Goal: Check status: Check status

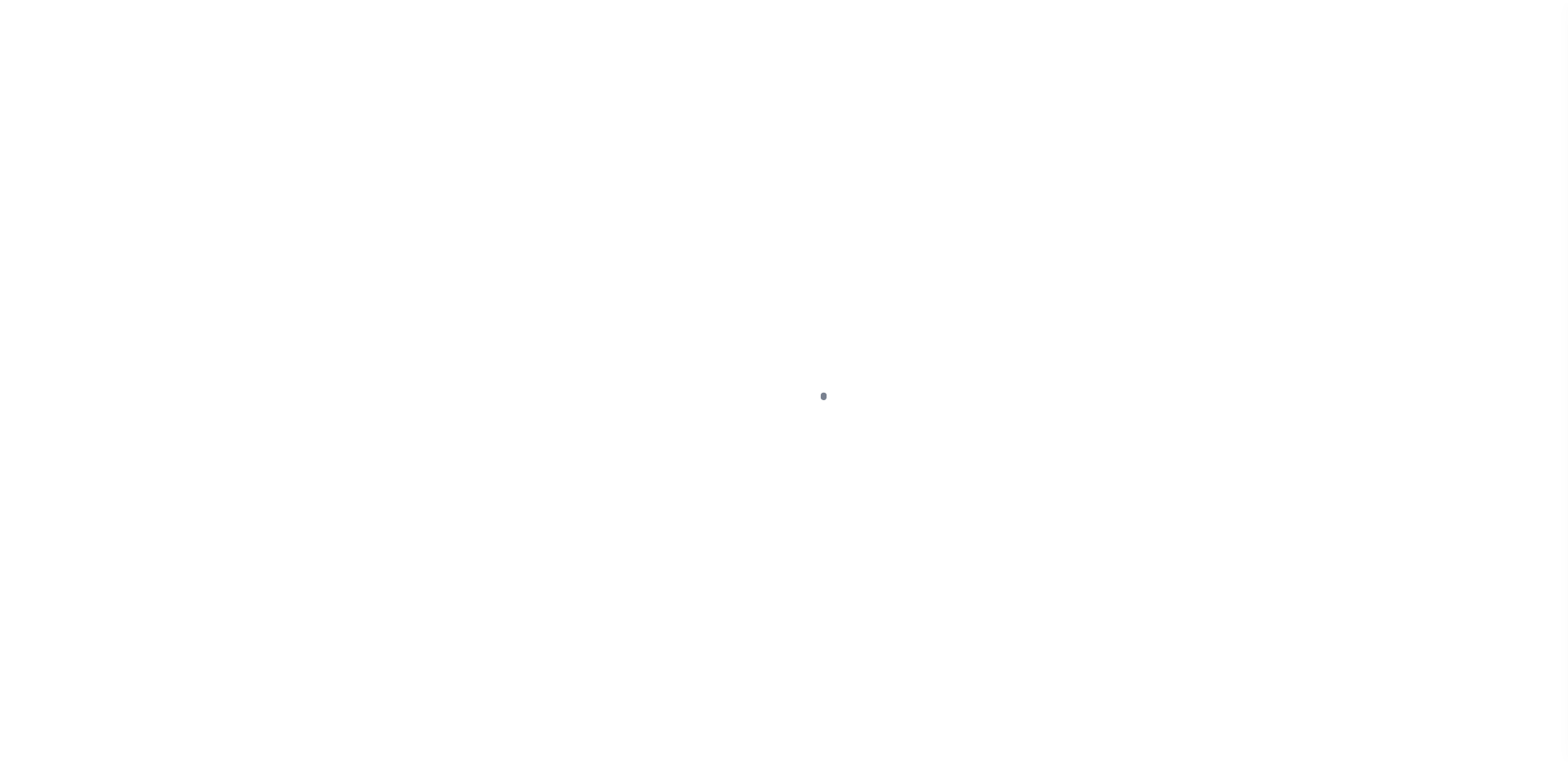
scroll to position [41, 0]
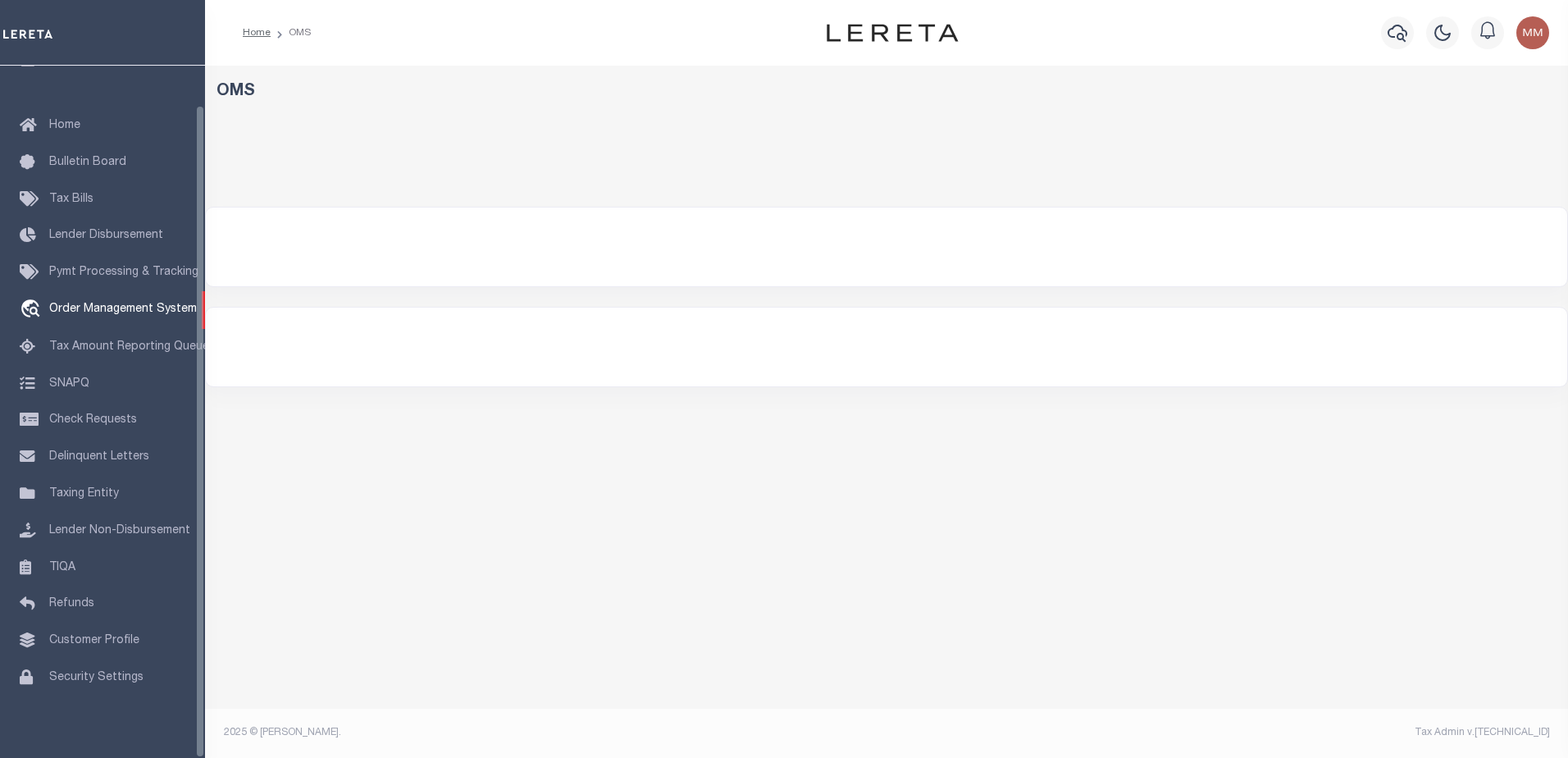
select select "200"
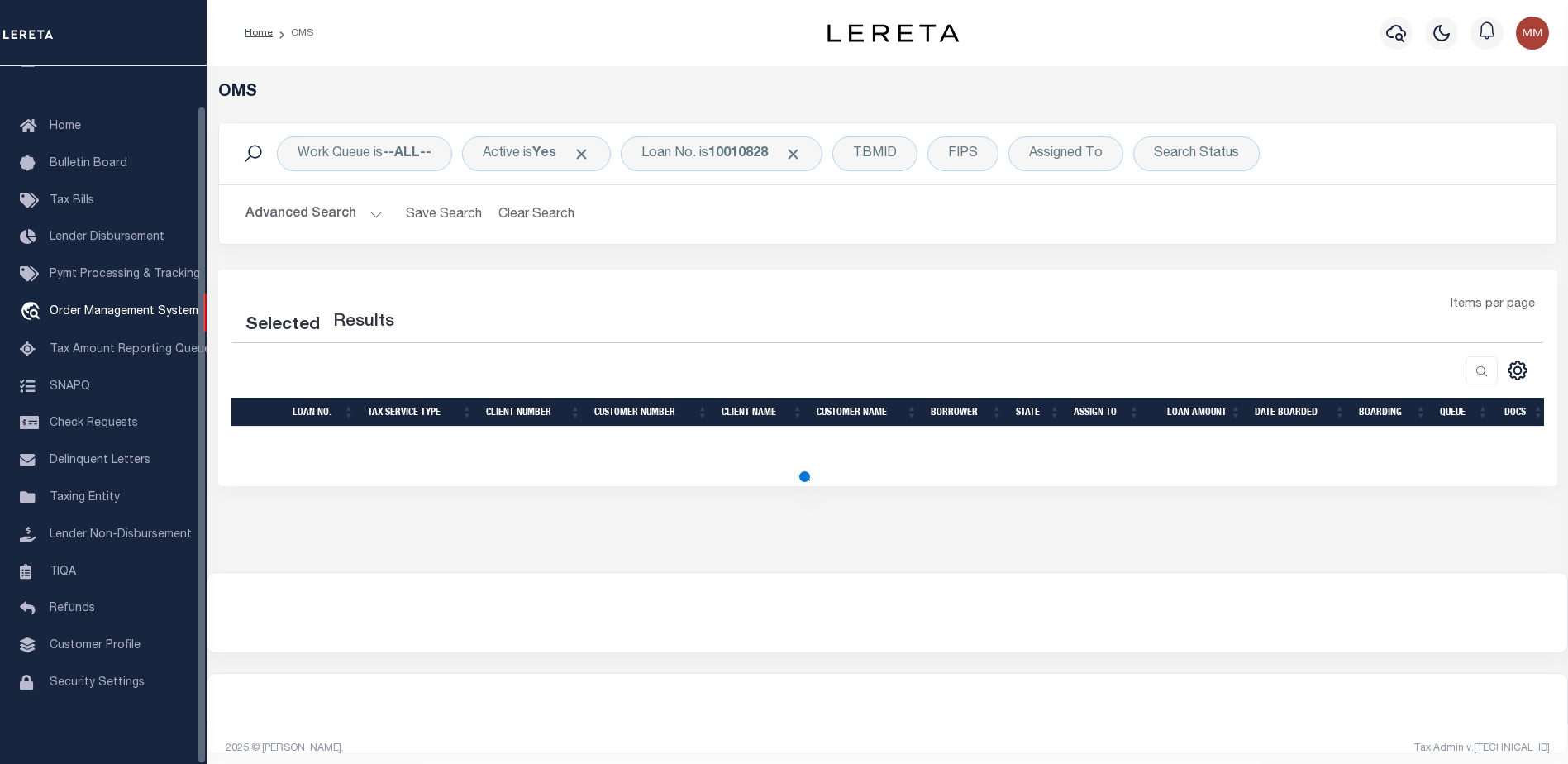
select select "200"
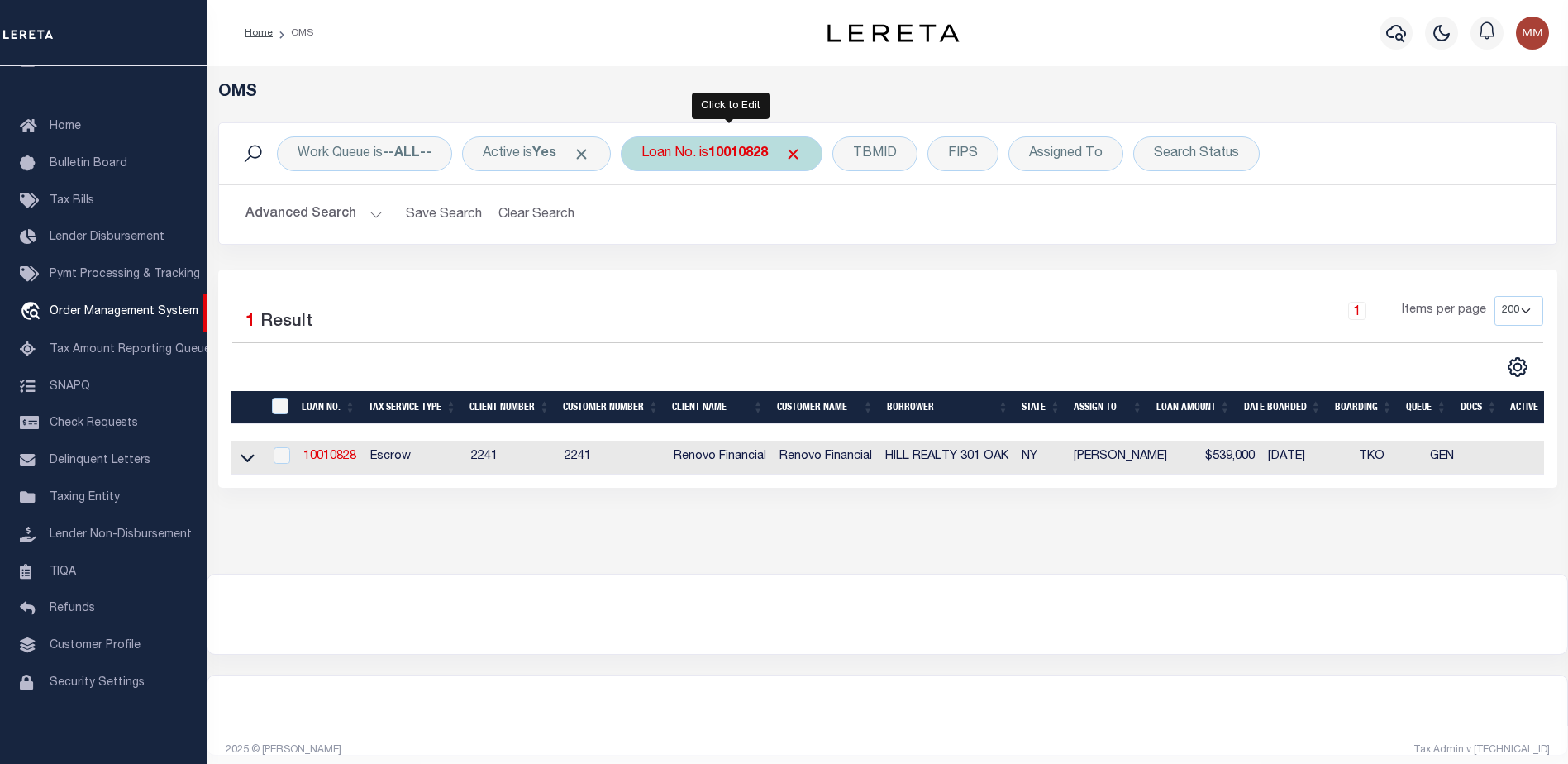
drag, startPoint x: 723, startPoint y: 154, endPoint x: 736, endPoint y: 151, distance: 13.3
click at [731, 154] on b "10010828" at bounding box center [738, 154] width 60 height 13
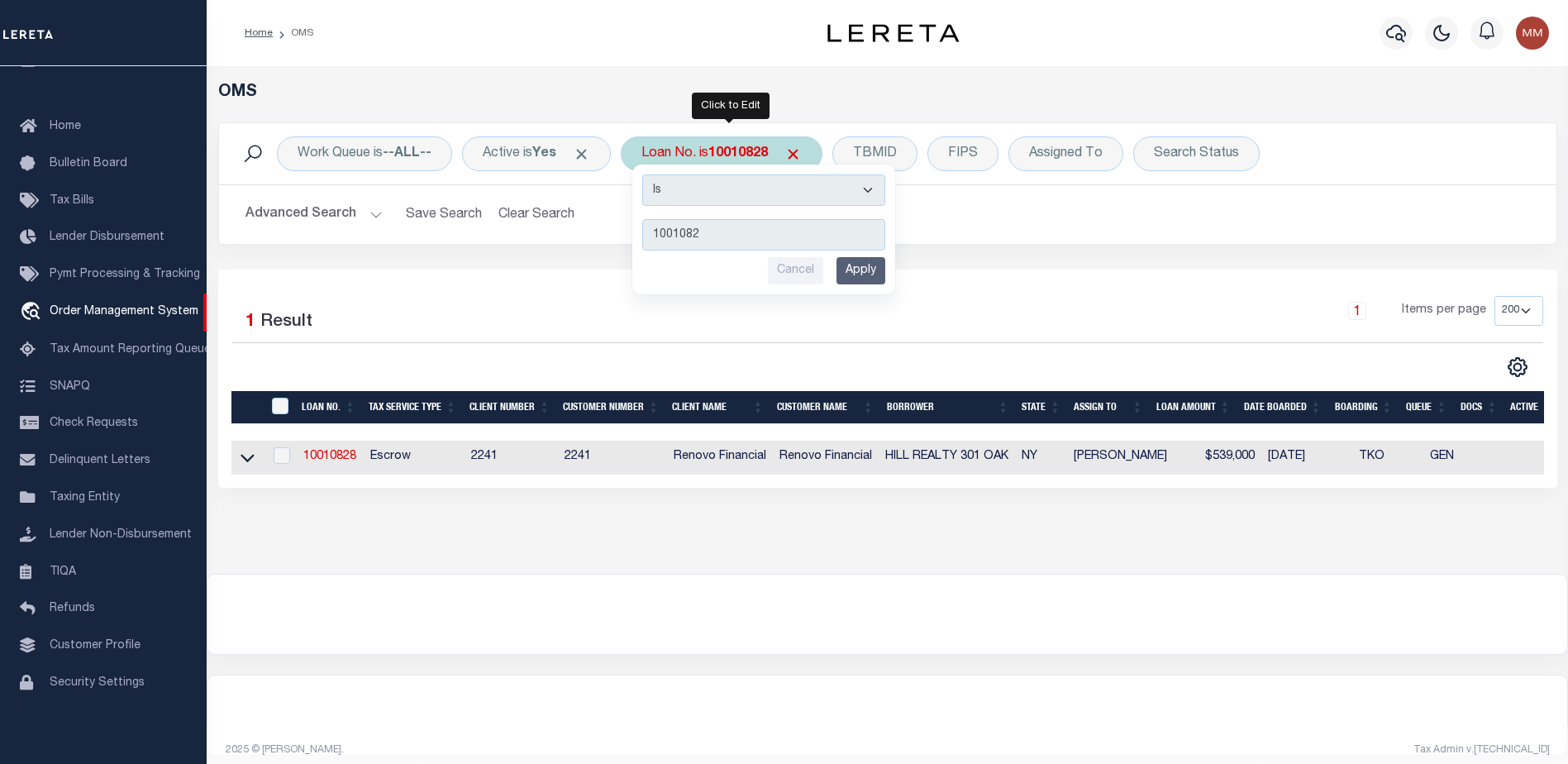
type input "10010828"
click at [875, 262] on input "Apply" at bounding box center [860, 271] width 49 height 27
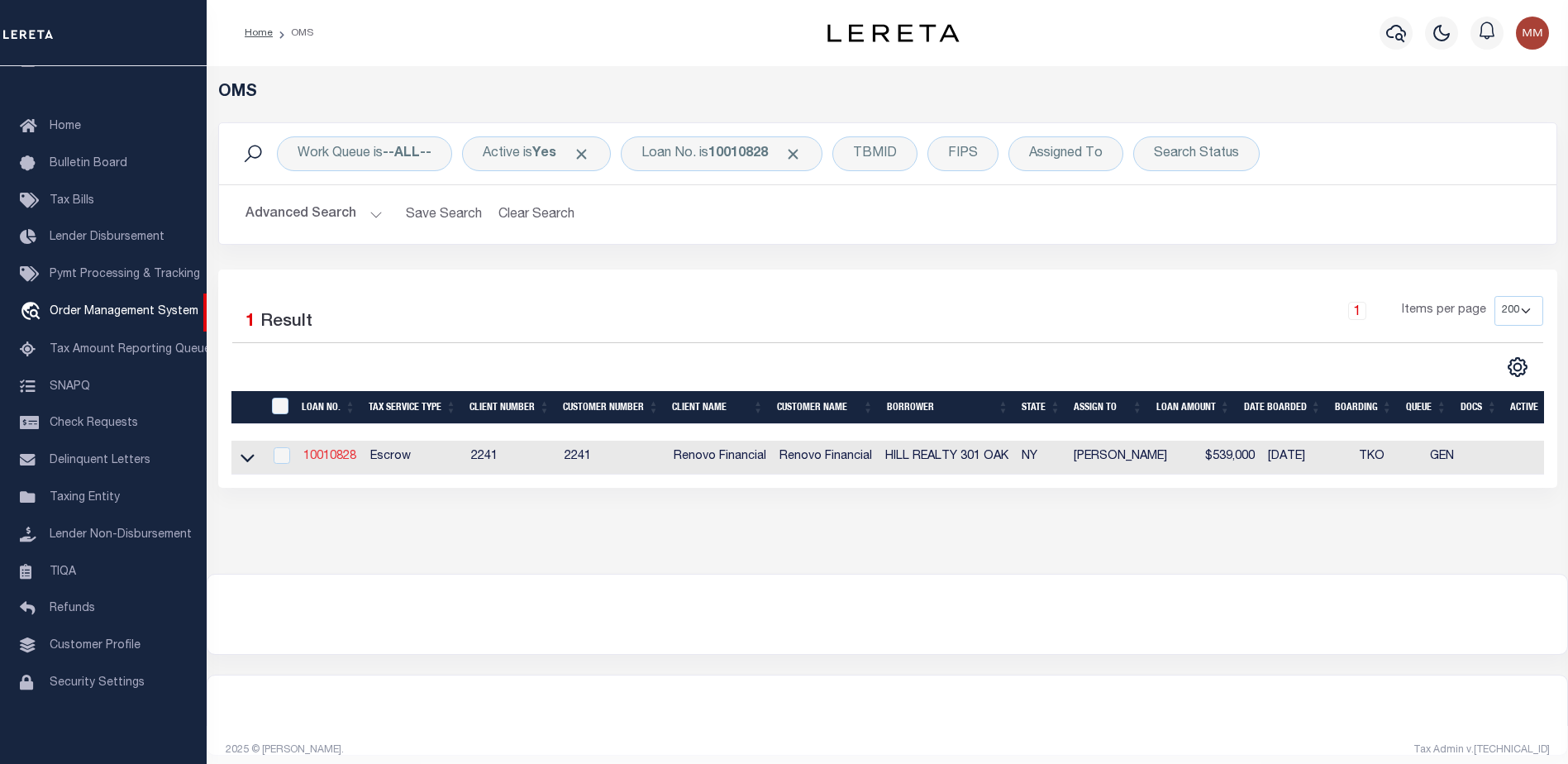
click at [323, 457] on link "10010828" at bounding box center [329, 457] width 53 height 12
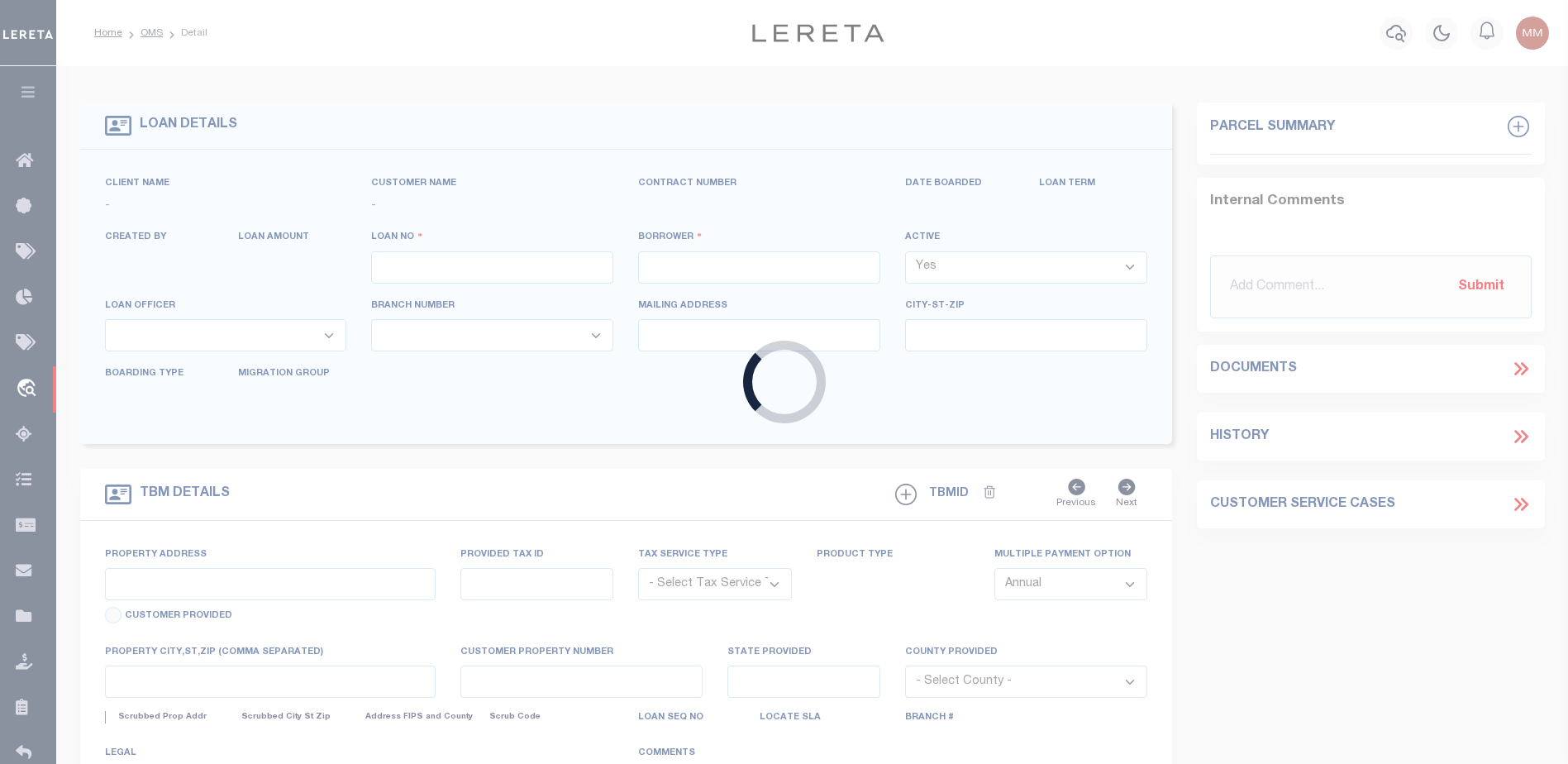
type input "10010828"
type input "HILL REALTY 301 OAK"
select select
type input "105 SCHUNNEMUNK RD UNIT 201"
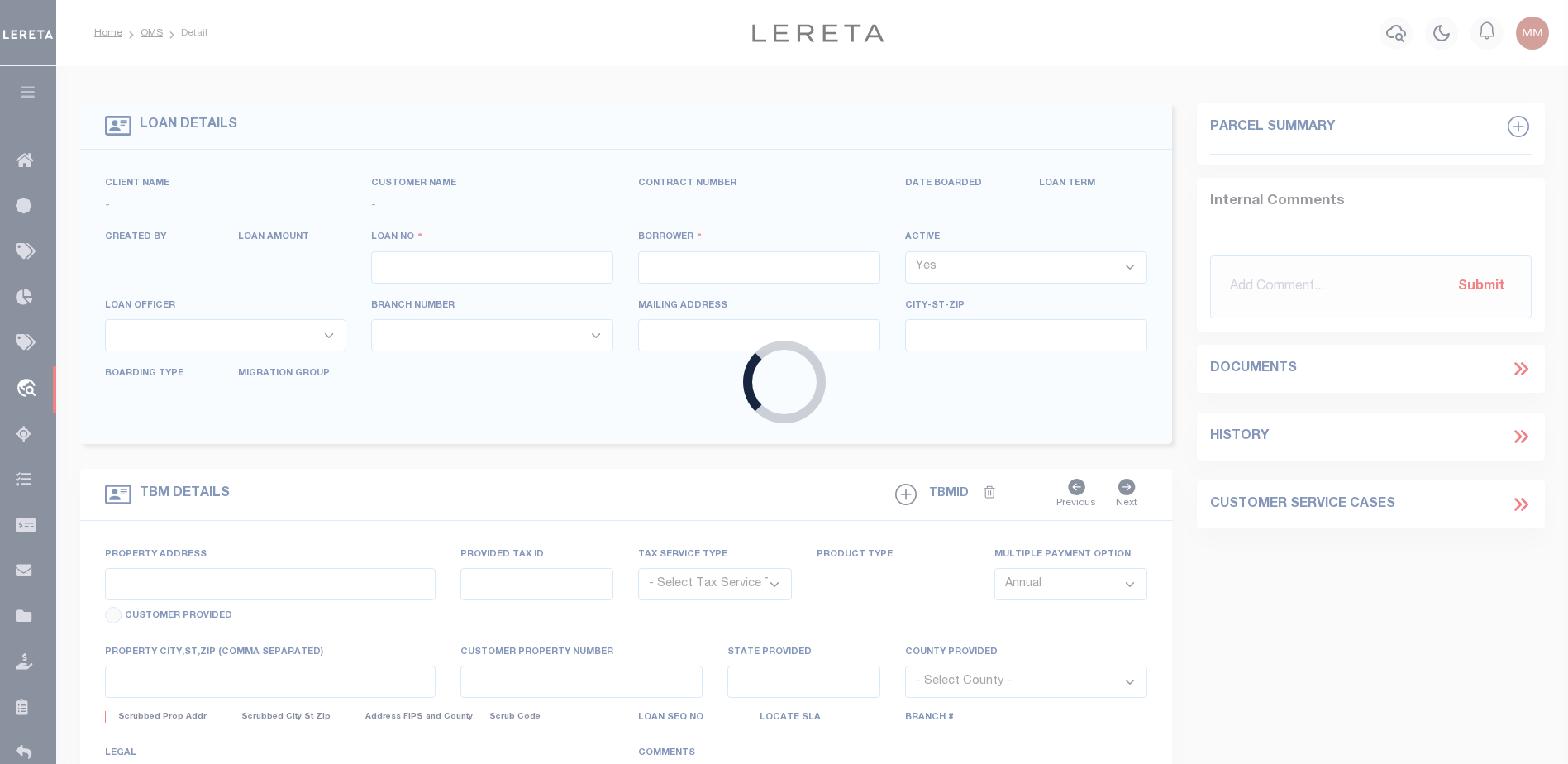
type input "MONROE NY 10950-6257 NULL"
select select "10"
select select "Escrow"
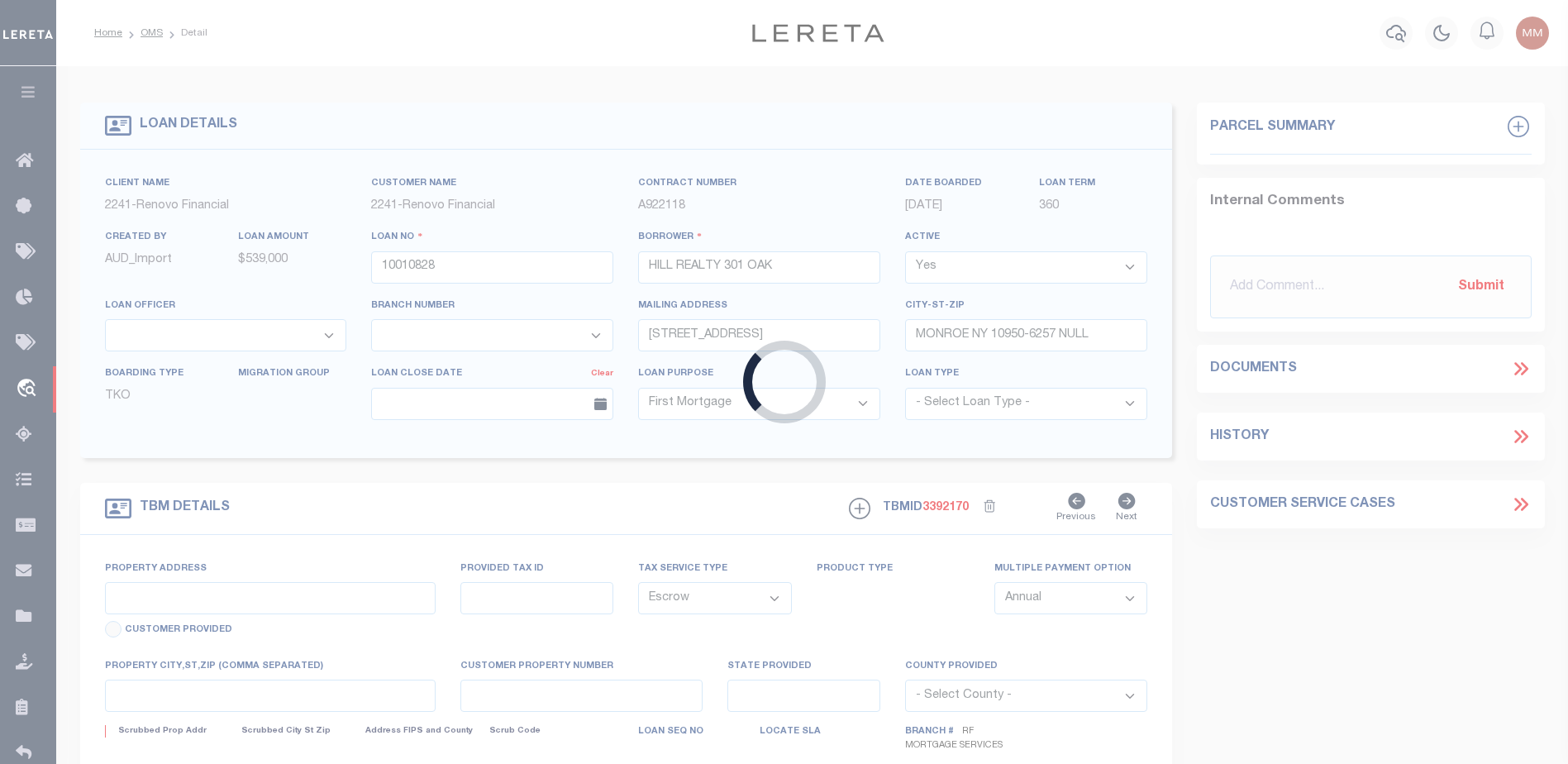
type input "200 NORTH STREET"
type input "034601-157.09-6-1"
type input "ENDICOTT NY 13760"
type input "a0kUS000006jecA"
type input "NY"
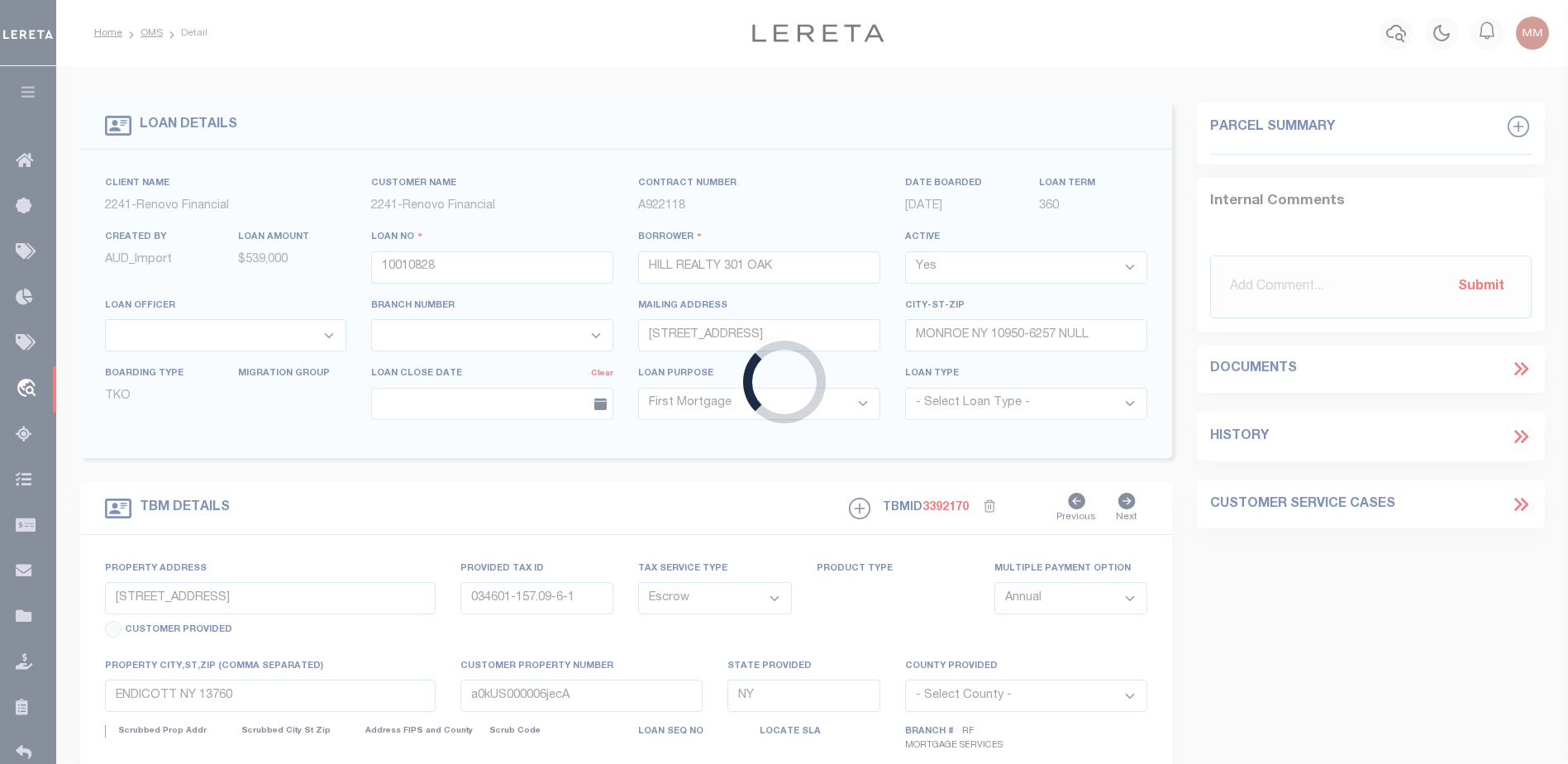
select select "25067"
select select
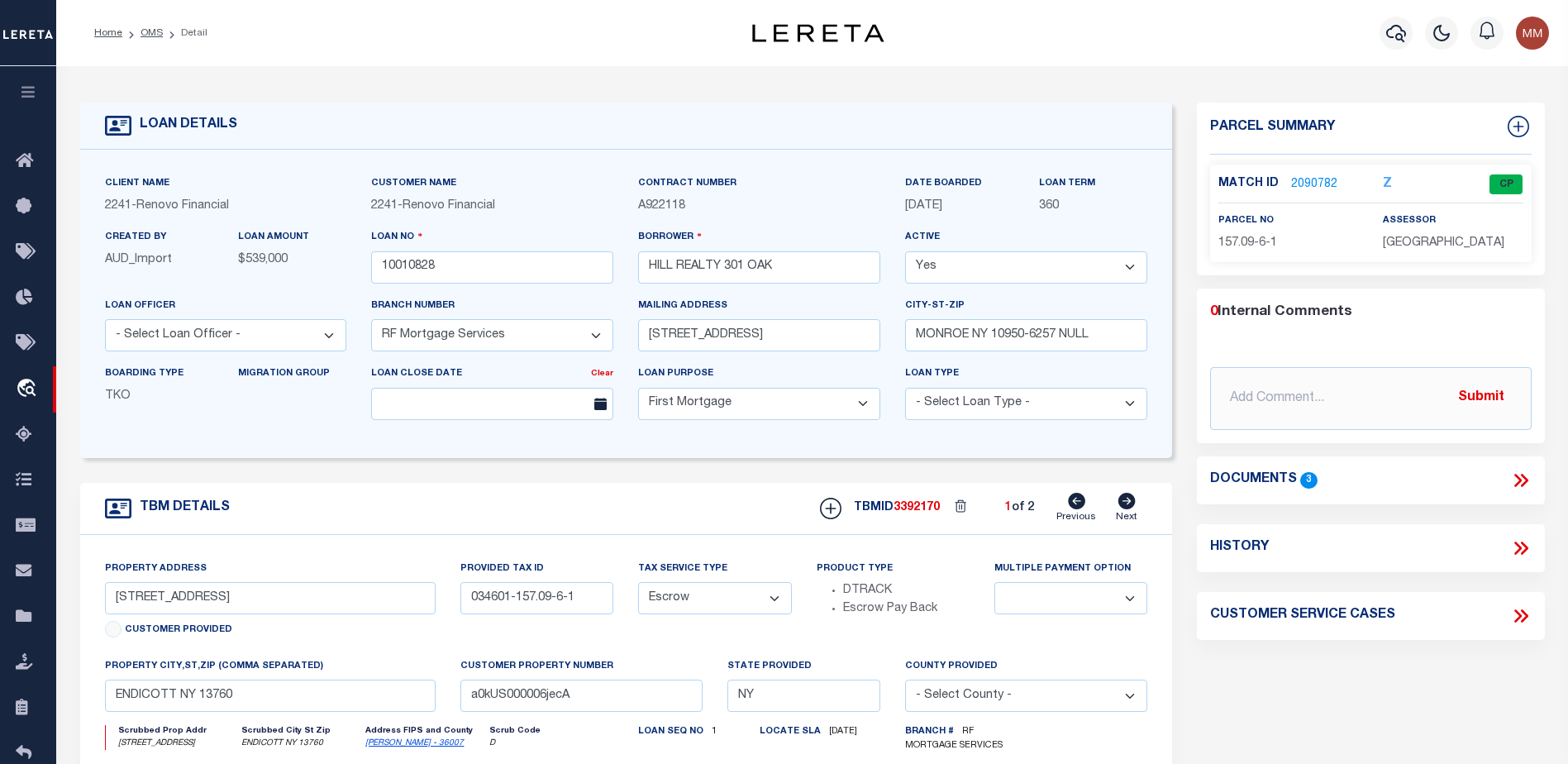
click at [1319, 177] on link "2090782" at bounding box center [1314, 185] width 46 height 17
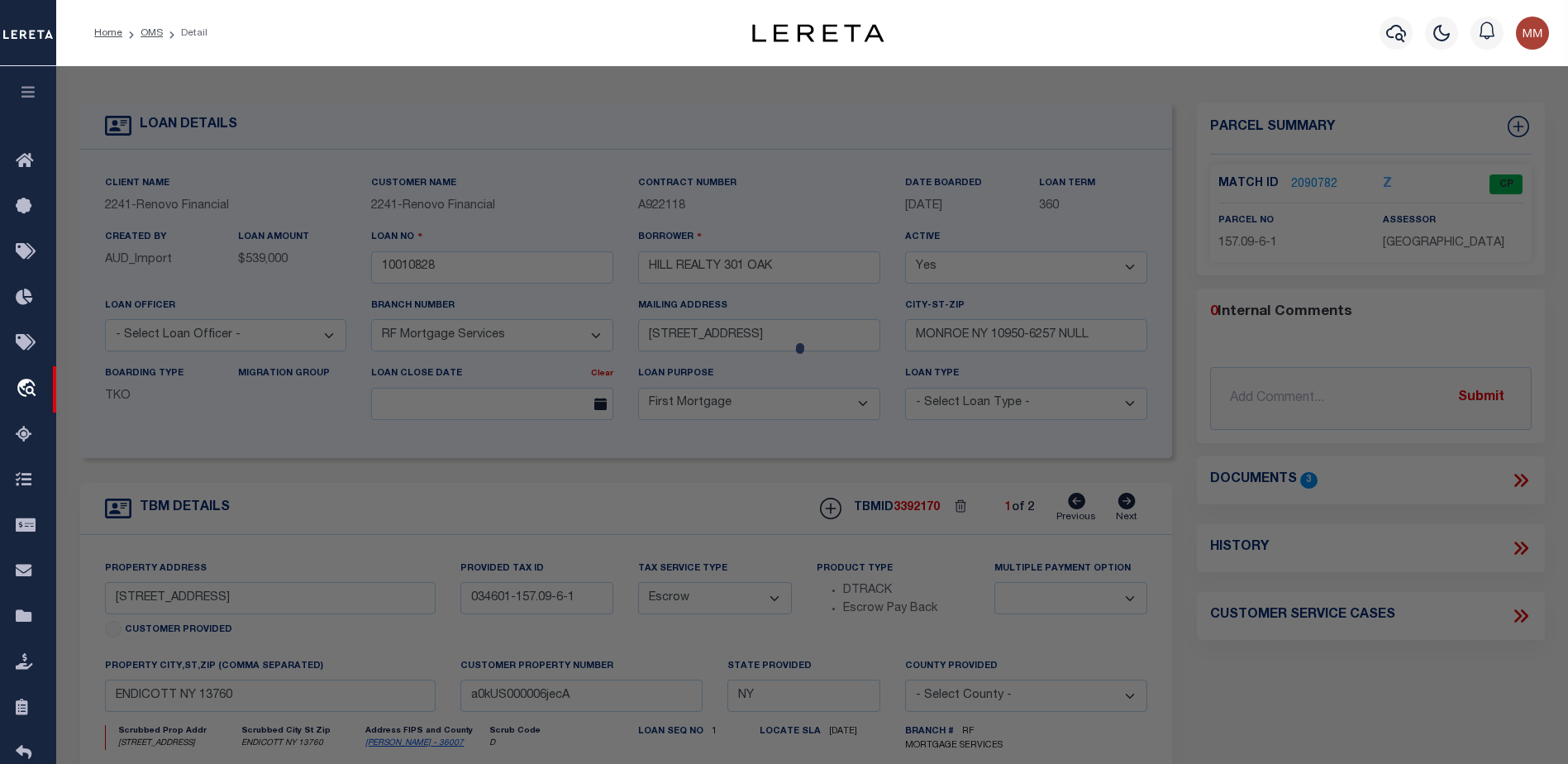
checkbox input "false"
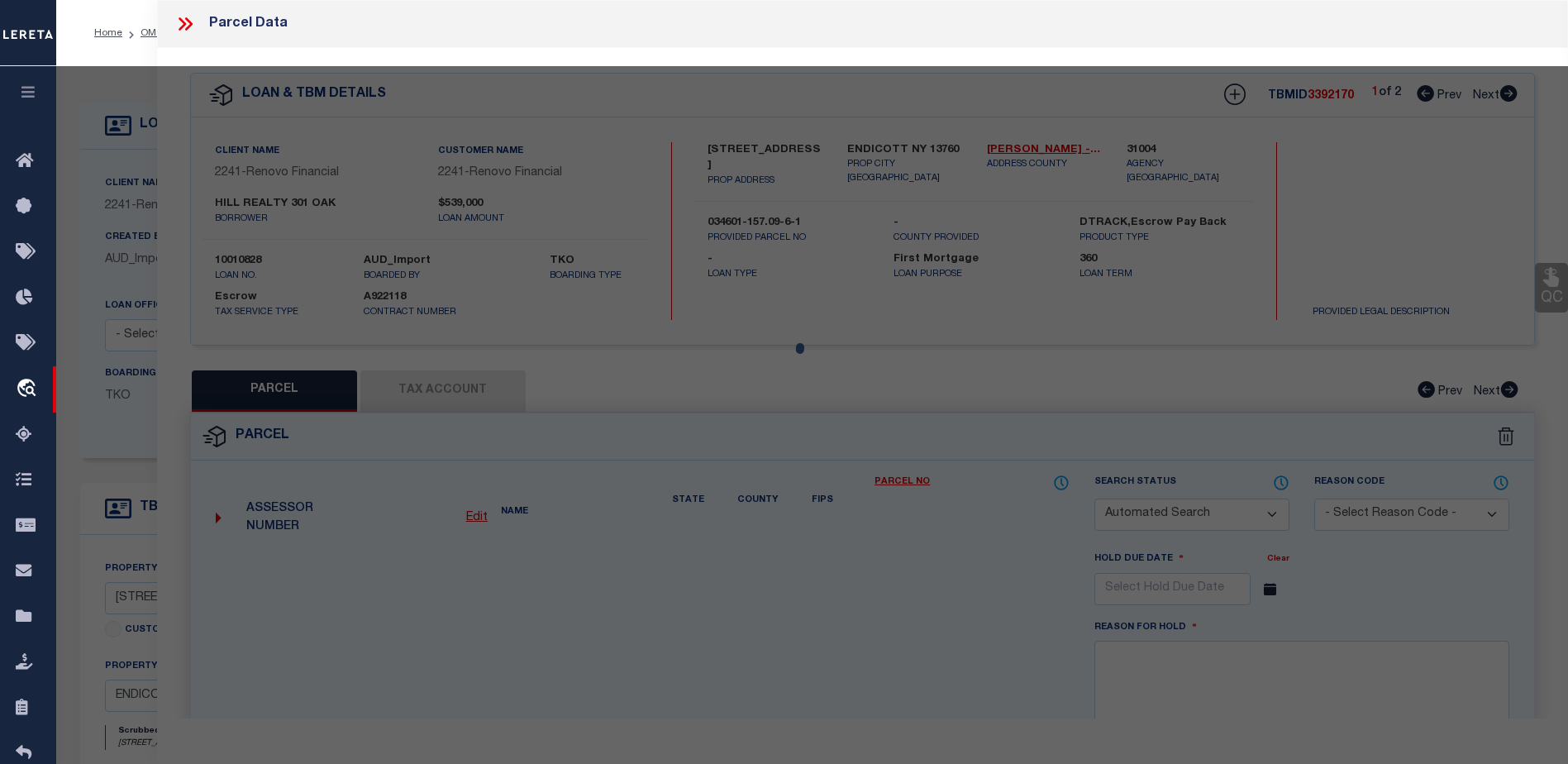
select select "CP"
select select "ACT"
type input "301 Oak Hill Realty Inc."
select select "AGW"
select select "ADD"
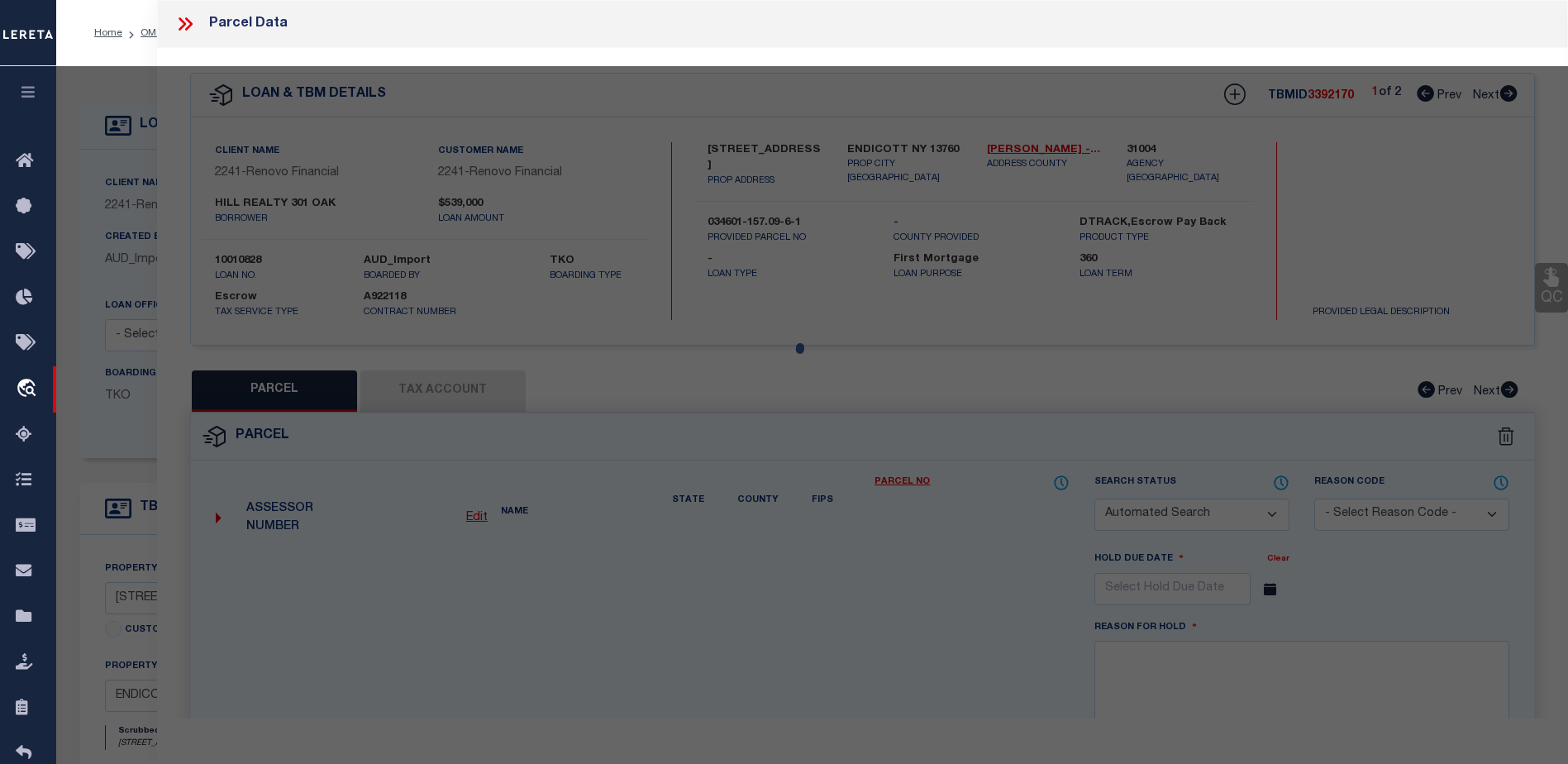
type input "200-202 North St"
checkbox input "false"
type input "ENDICOTT NY 13760"
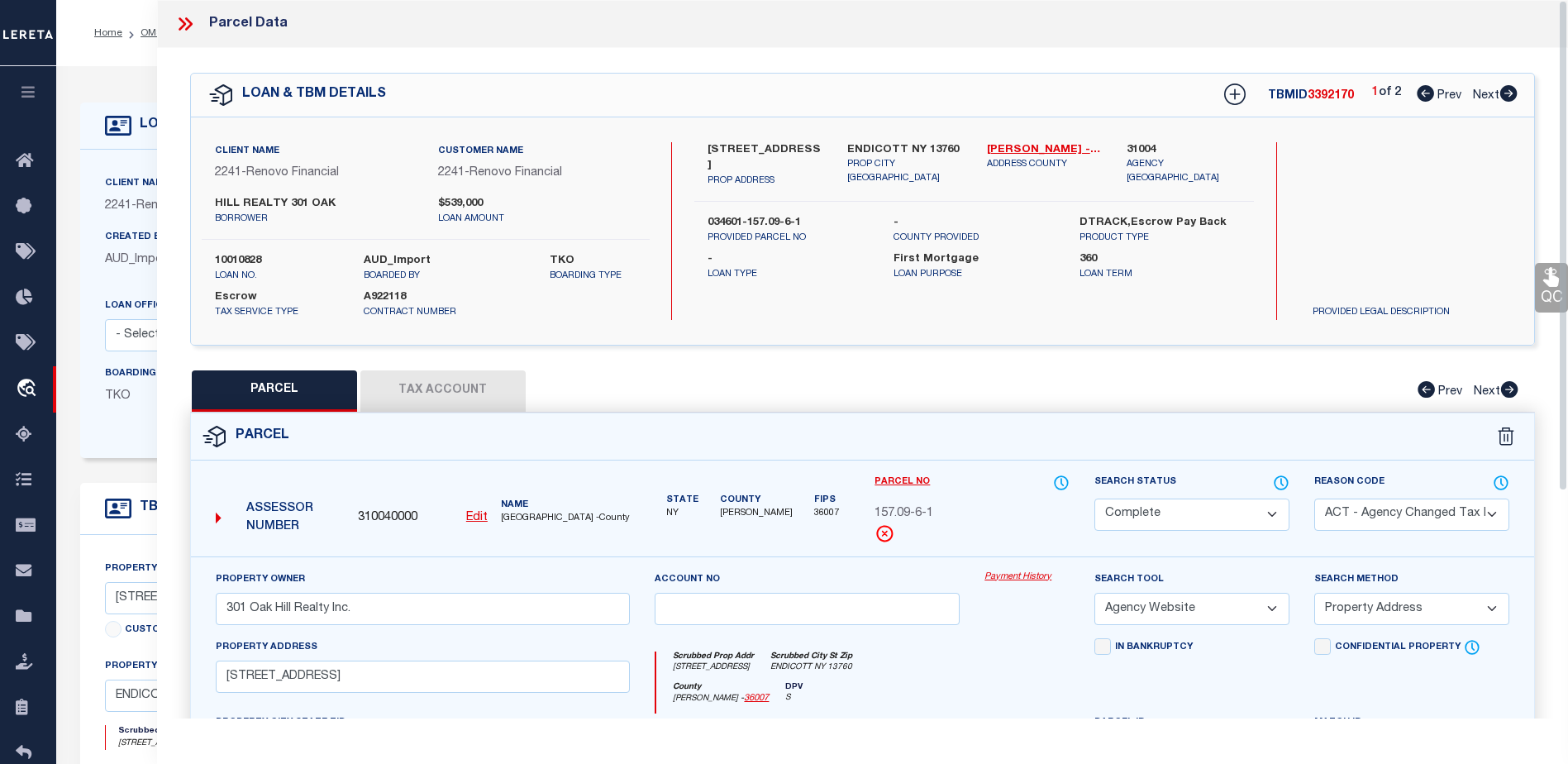
click at [1026, 579] on link "Payment History" at bounding box center [1027, 577] width 85 height 14
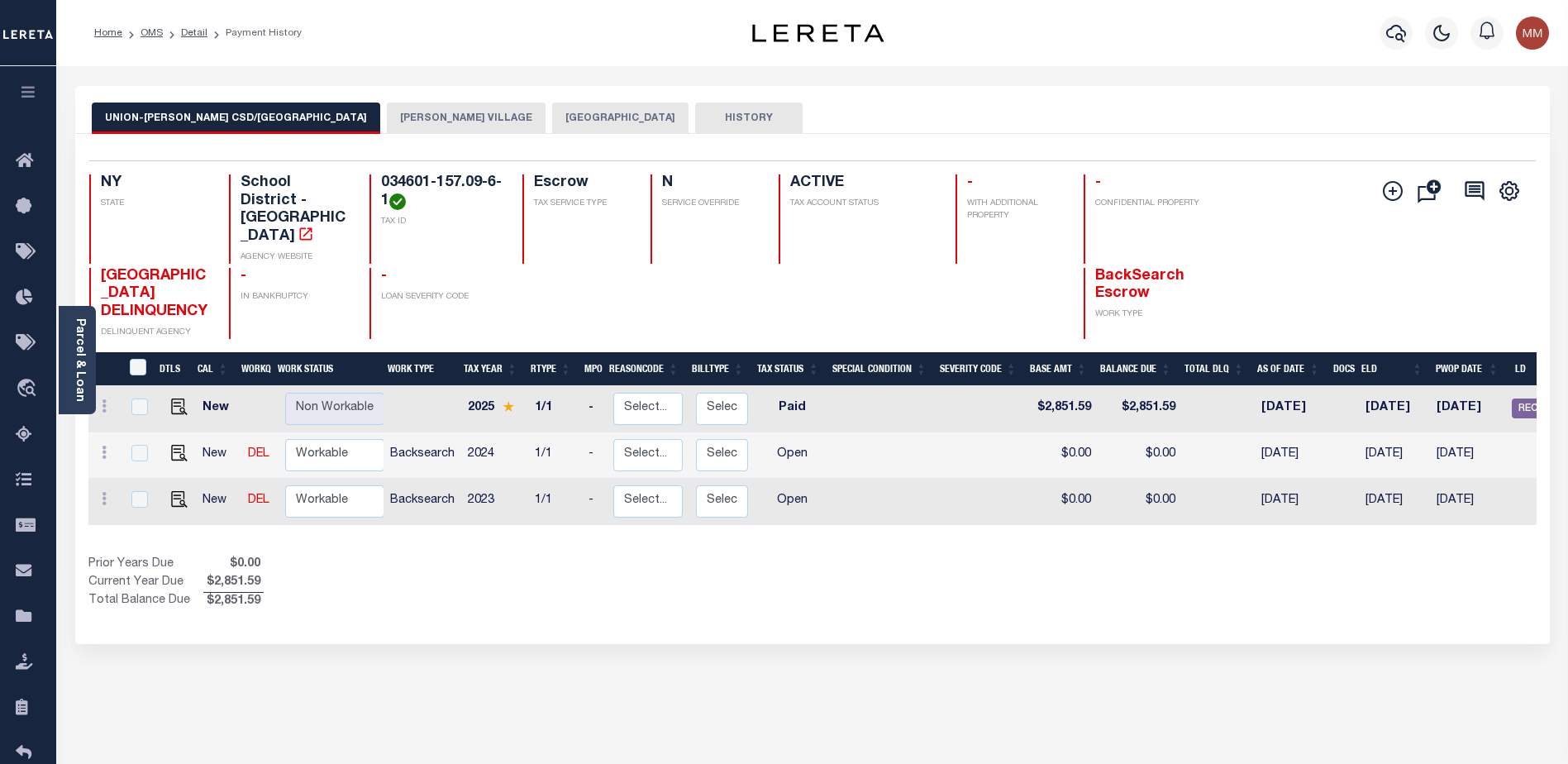
click at [387, 119] on button "[PERSON_NAME] VILLAGE" at bounding box center [466, 118] width 159 height 32
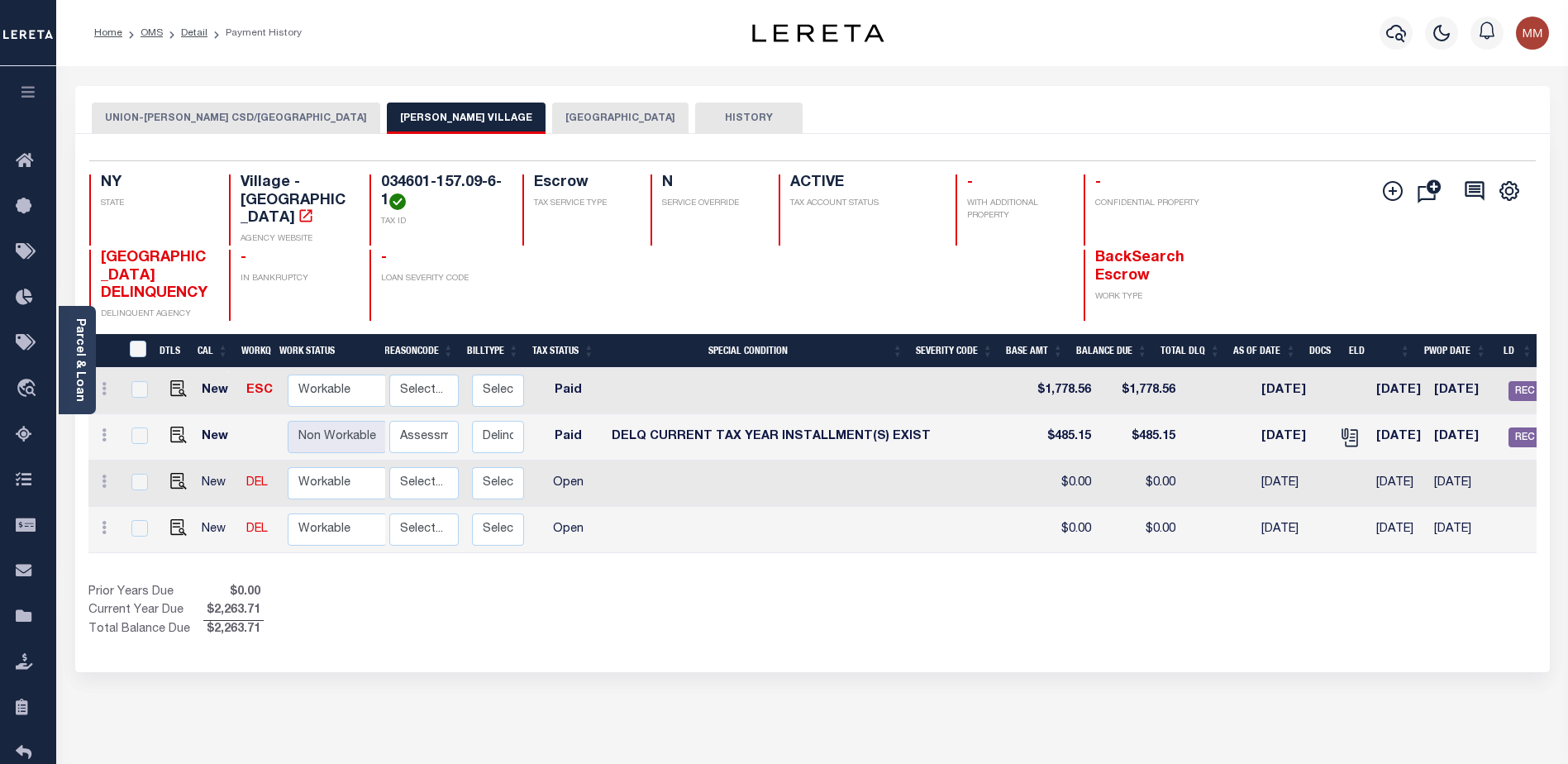
scroll to position [0, 320]
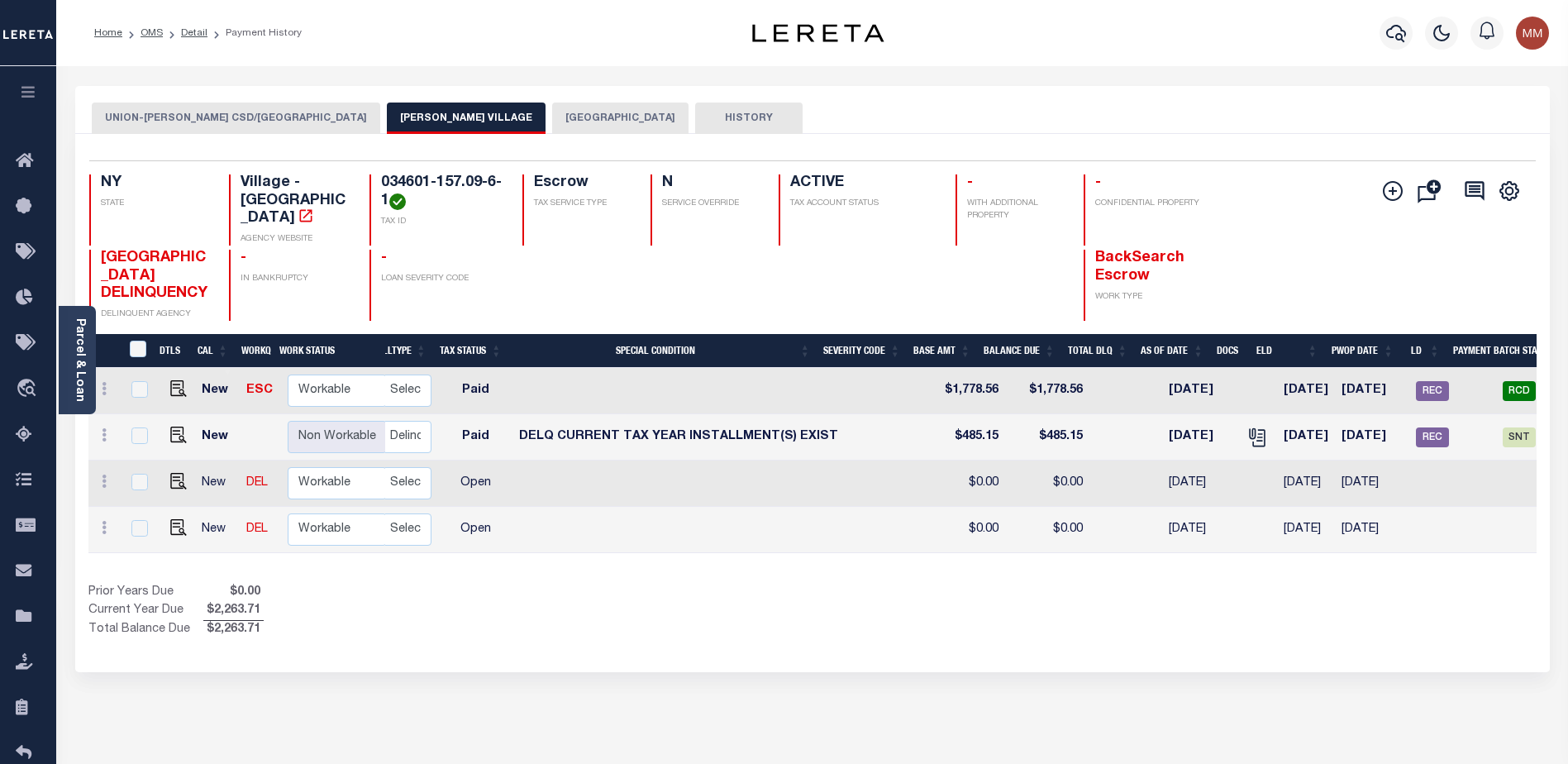
drag, startPoint x: 953, startPoint y: 553, endPoint x: 1199, endPoint y: 541, distance: 246.3
click at [1199, 541] on tr "New DEL Non Workable Workable Backsearch 2023 1/1 - Select... Payment Reversal …" at bounding box center [700, 530] width 1864 height 46
drag, startPoint x: 1173, startPoint y: 567, endPoint x: 1383, endPoint y: 551, distance: 210.6
click at [1383, 551] on div "DTLS CAL WorkQ Work Status Work Type Tax Year RType MPO ReasonCode BillType Tax…" at bounding box center [812, 487] width 1448 height 305
click at [1280, 608] on div "Show Tax Lines before Bill Release Date Prior Years Due $0.00 Current Year Due …" at bounding box center [812, 611] width 1448 height 55
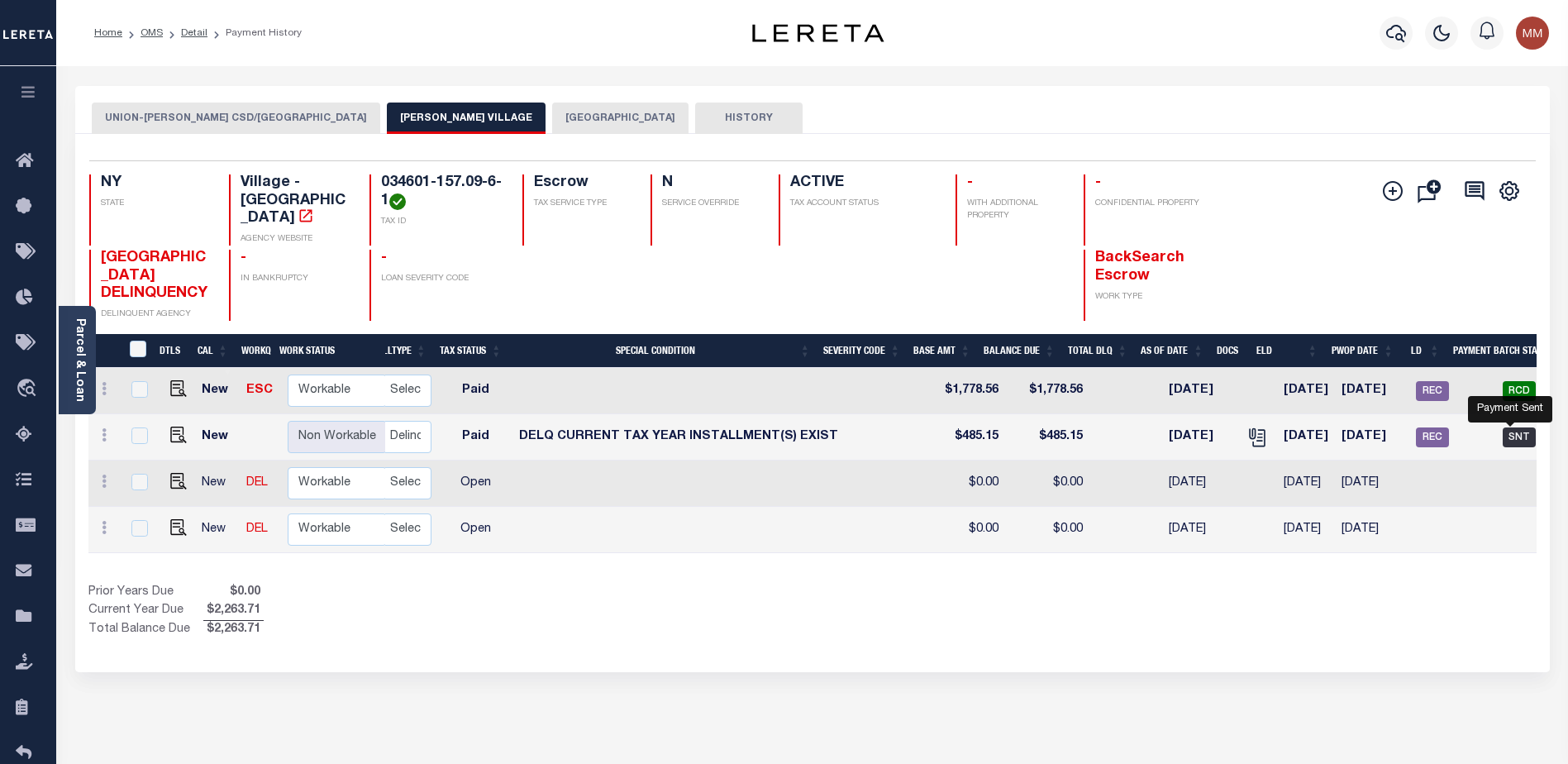
click at [1503, 440] on span "SNT" at bounding box center [1519, 437] width 33 height 20
checkbox input "true"
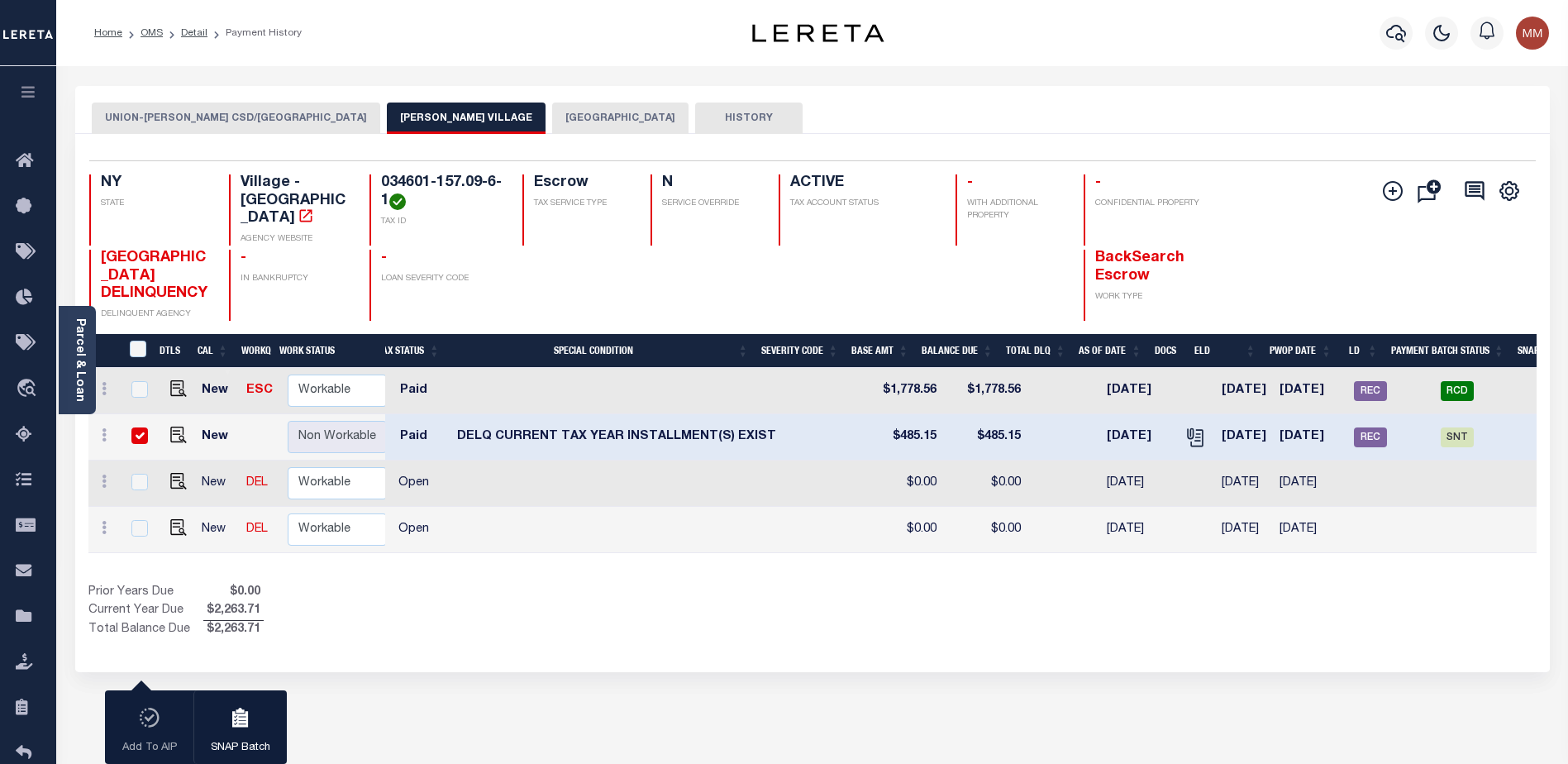
scroll to position [0, 405]
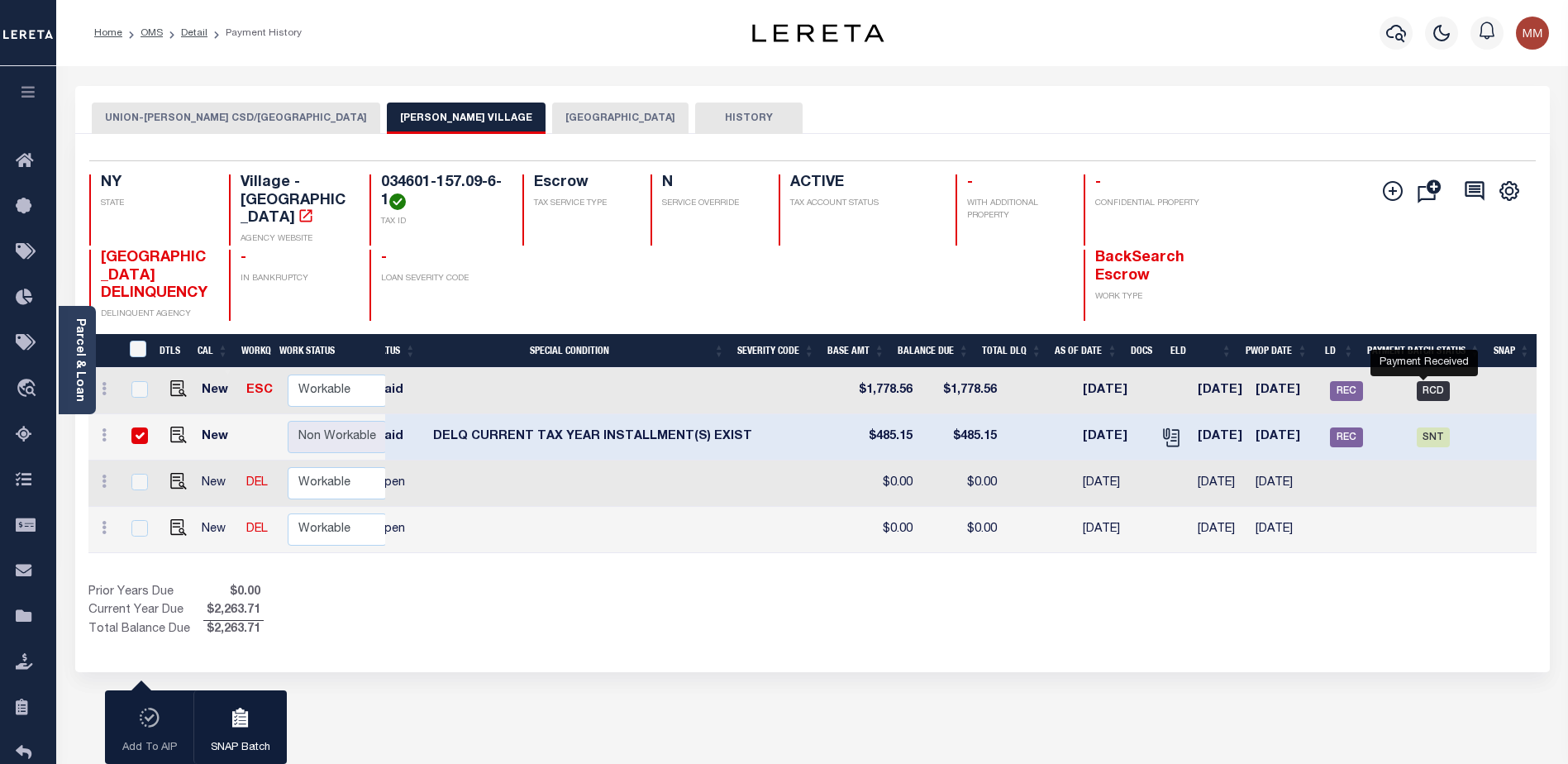
click at [1417, 396] on span "RCD" at bounding box center [1433, 391] width 33 height 20
checkbox input "true"
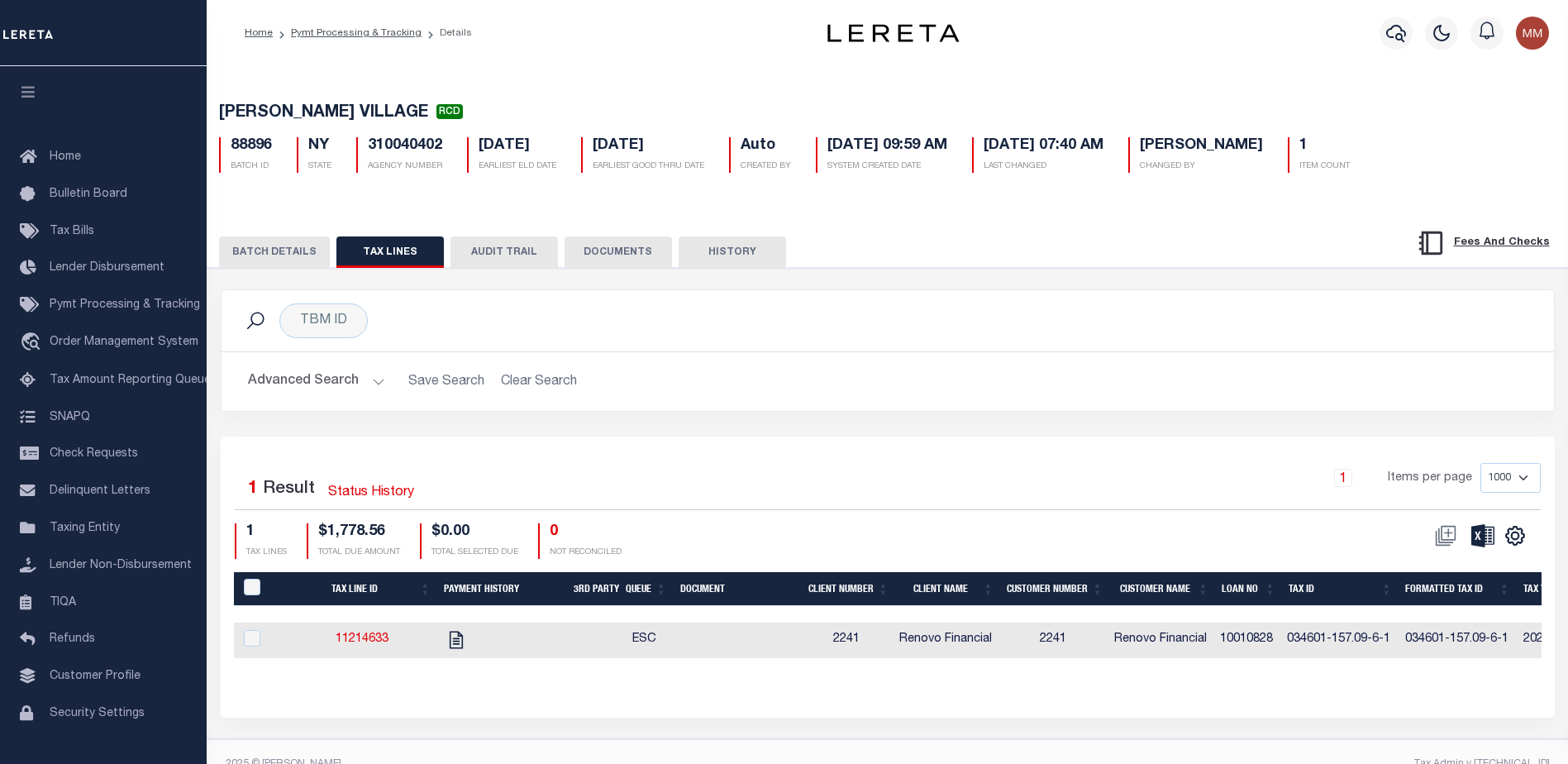
click at [1470, 153] on div "88896 BATCH ID NY STATE 310040402 AGENCY NUMBER [DATE] EARLIEST ELD DATE [DATE]…" at bounding box center [888, 148] width 1362 height 49
